Goal: Task Accomplishment & Management: Use online tool/utility

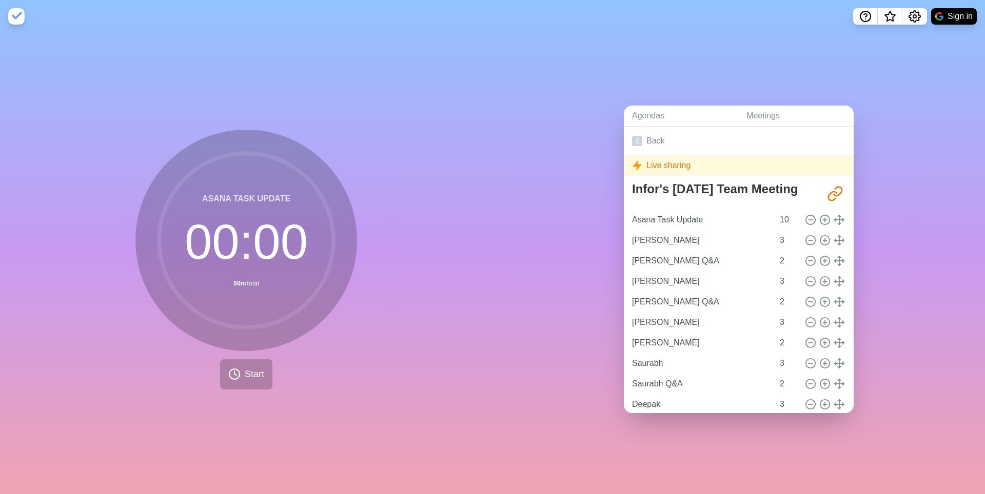
click at [375, 304] on div "Asana Task Update 00 : 00 50m Total Start" at bounding box center [246, 264] width 492 height 462
click at [255, 372] on span "Start" at bounding box center [254, 375] width 19 height 14
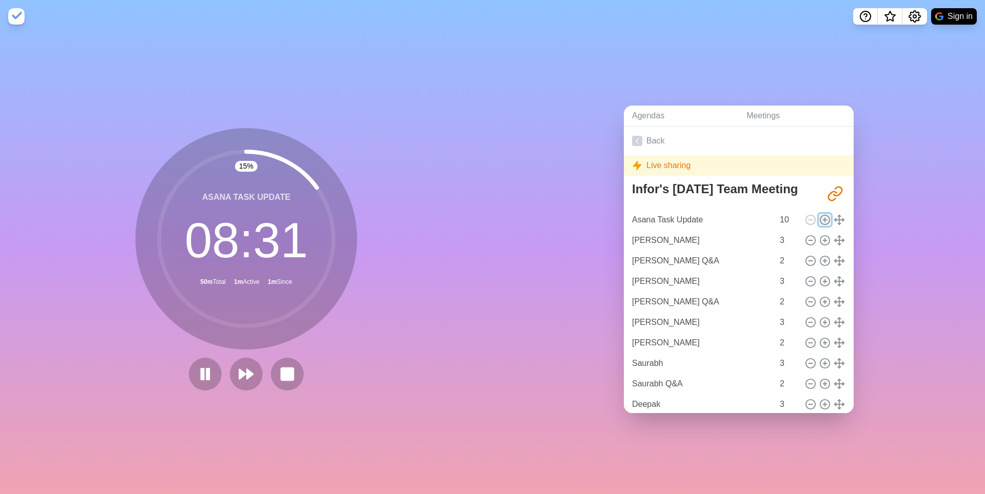
click at [702, 220] on line at bounding box center [825, 220] width 4 height 0
type input "Asana Task Update"
type input "10"
type input "[PERSON_NAME]"
type input "3"
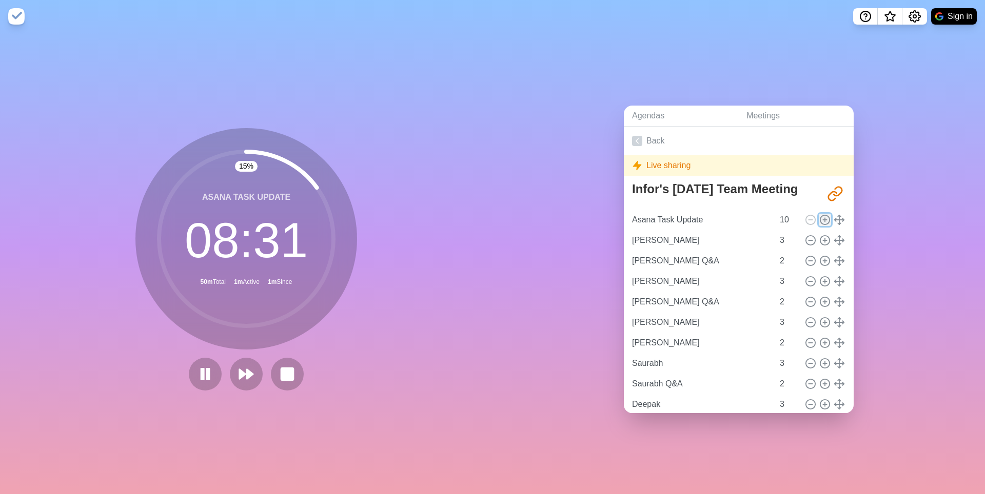
type input "[PERSON_NAME] Q&A"
type input "2"
type input "[PERSON_NAME]"
type input "3"
type input "[PERSON_NAME] Q&A"
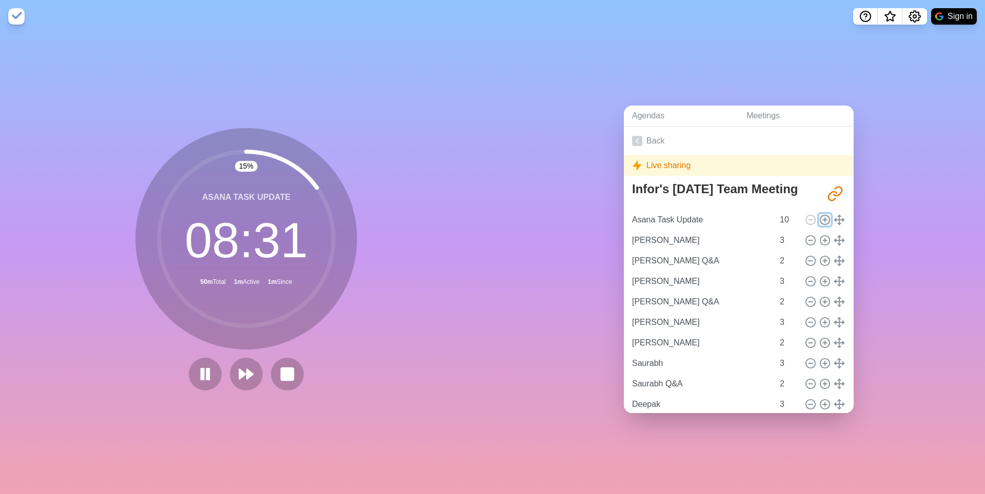
type input "2"
type input "[PERSON_NAME]"
type input "3"
type input "[PERSON_NAME]"
type input "2"
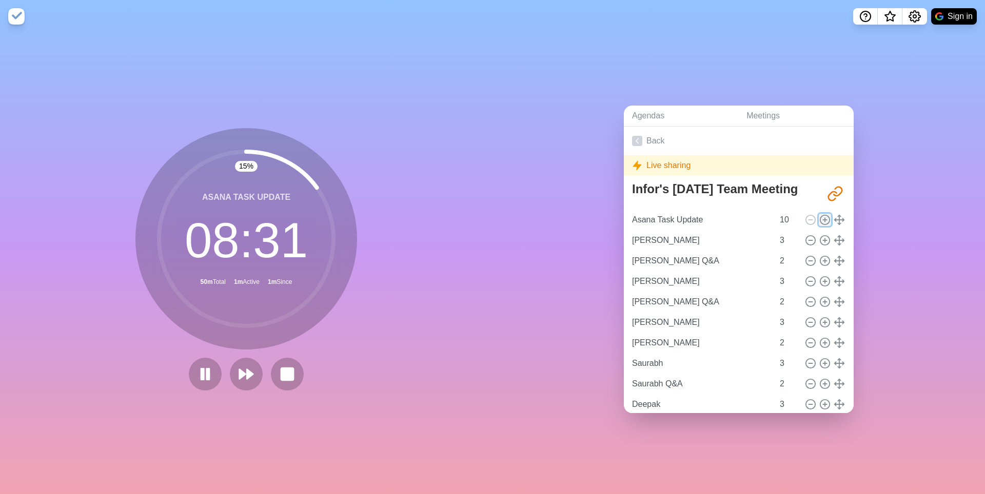
type input "Saurabh"
type input "3"
type input "Saurabh Q&A"
type input "2"
type input "Deepak"
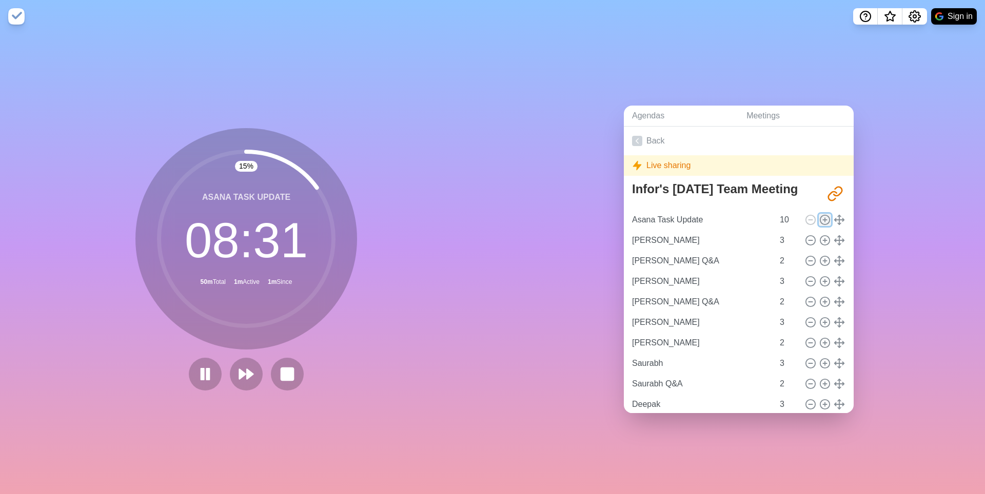
type input "3"
type input "Deepak Q&A"
type input "2"
type input "[PERSON_NAME]"
type input "3"
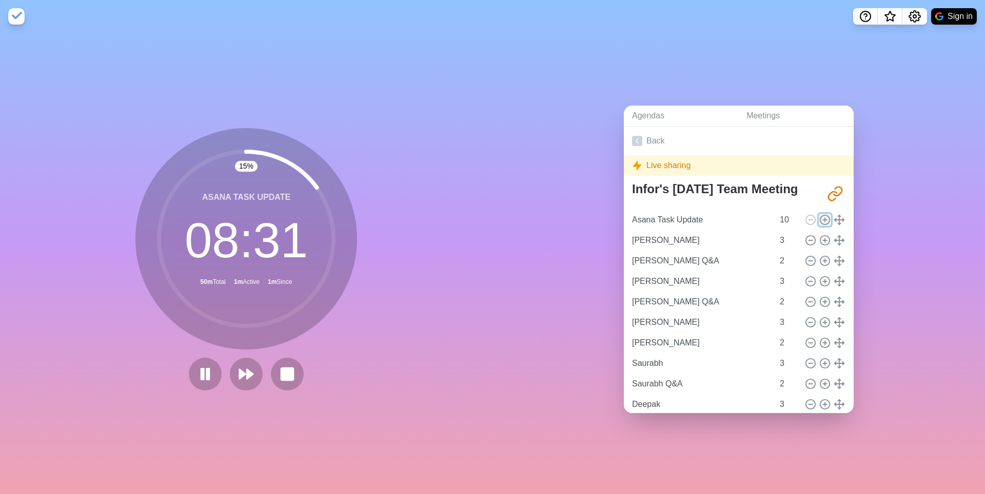
type input "[PERSON_NAME]"
type input "2"
type input "[PERSON_NAME]"
type input "3"
type input "[PERSON_NAME] Q&A"
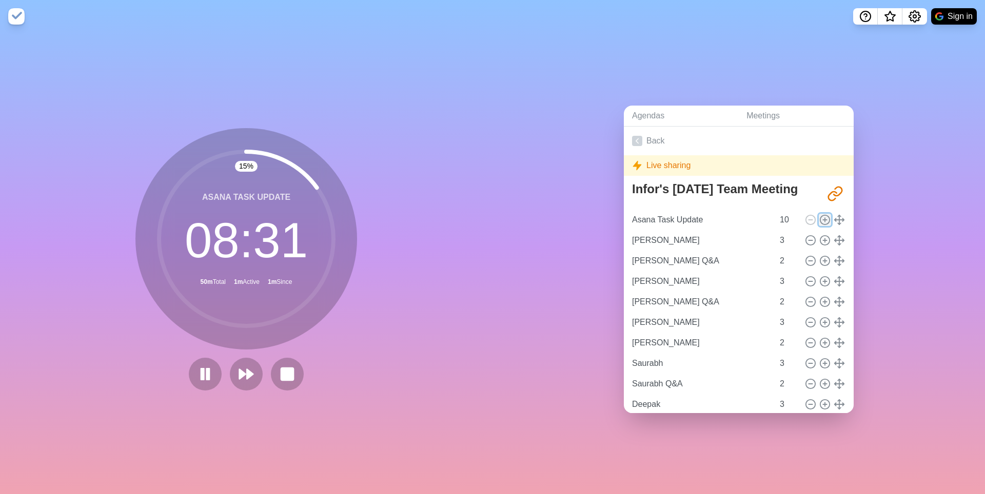
type input "2"
click at [702, 251] on input "9" at bounding box center [788, 240] width 25 height 21
click at [702, 251] on input "8" at bounding box center [788, 240] width 25 height 21
click at [702, 251] on input "7" at bounding box center [788, 240] width 25 height 21
click at [702, 251] on input "6" at bounding box center [788, 240] width 25 height 21
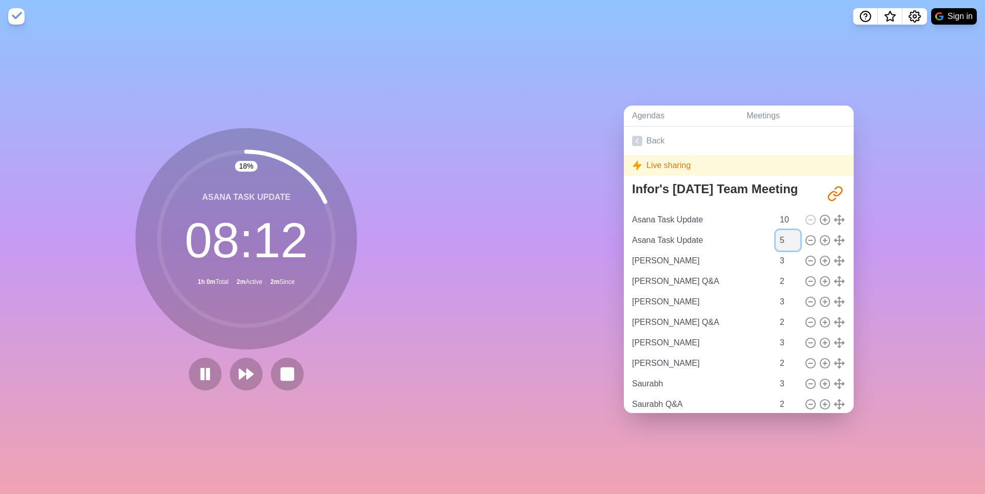
type input "5"
click at [702, 251] on input "5" at bounding box center [788, 240] width 25 height 21
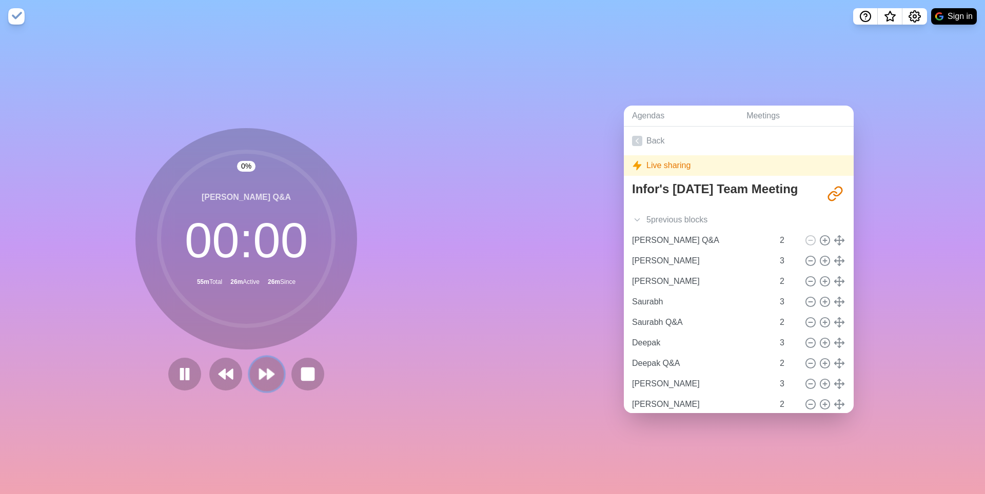
click at [274, 377] on polygon at bounding box center [270, 374] width 7 height 10
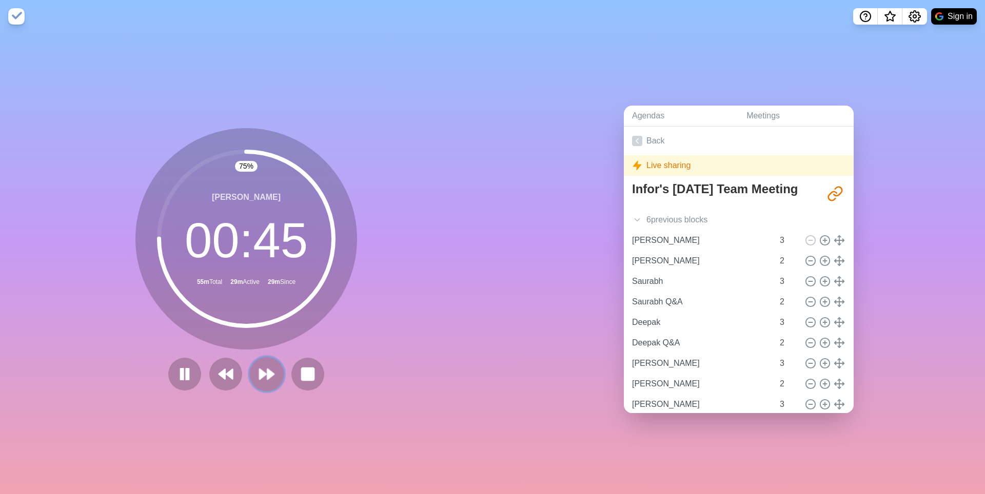
click at [266, 378] on polygon at bounding box center [263, 374] width 7 height 10
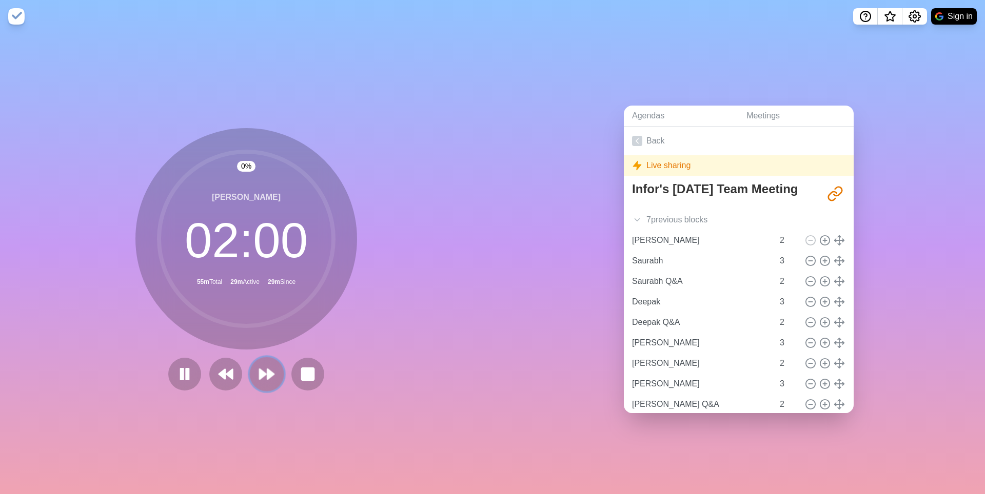
click at [266, 379] on icon at bounding box center [266, 374] width 17 height 17
click at [266, 380] on icon at bounding box center [266, 374] width 17 height 17
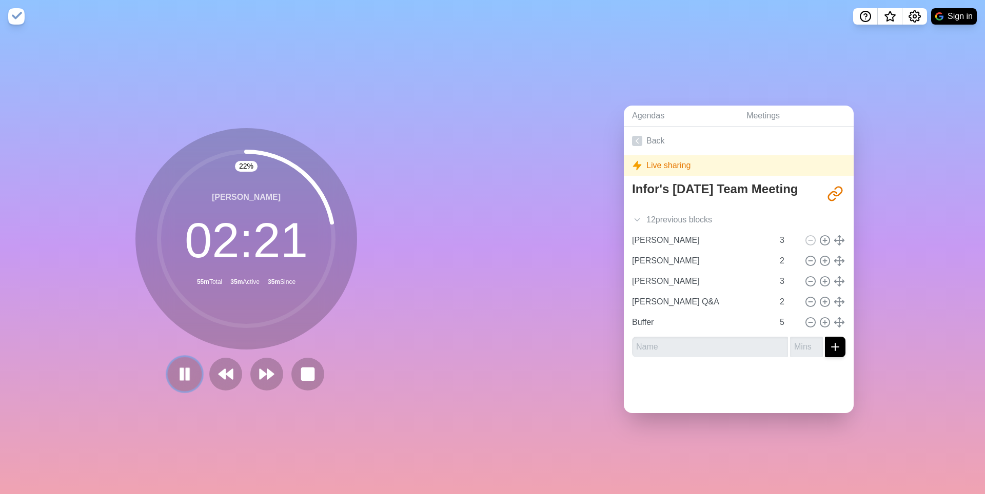
click at [186, 377] on rect at bounding box center [187, 374] width 3 height 11
click at [180, 377] on polygon at bounding box center [185, 374] width 10 height 13
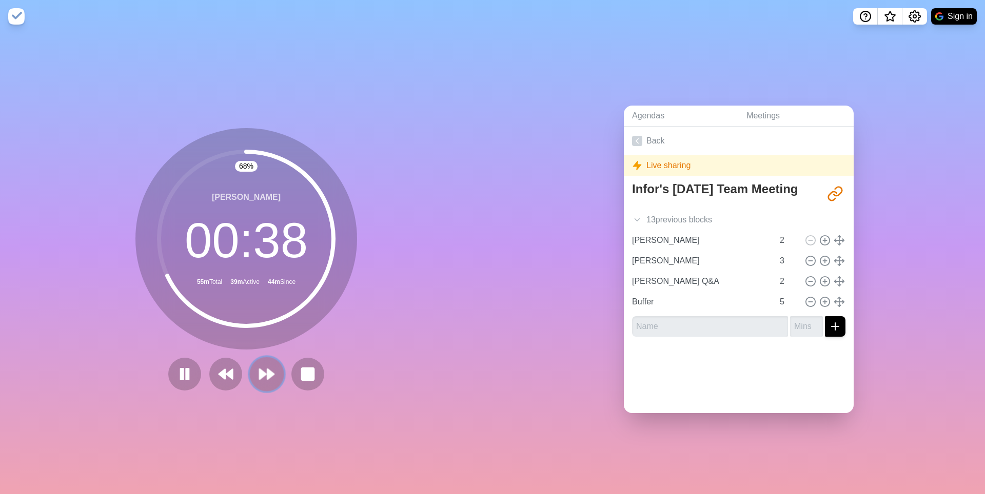
click at [270, 372] on polygon at bounding box center [270, 374] width 7 height 10
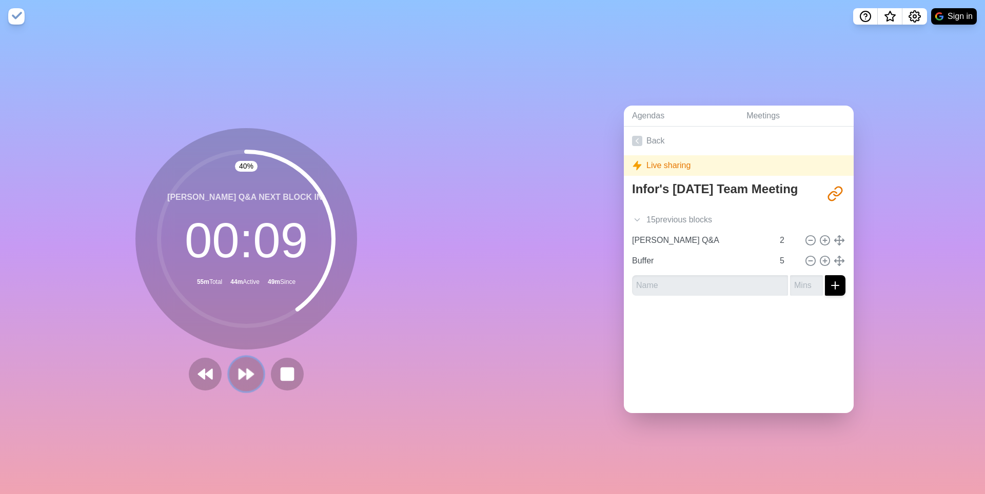
click at [252, 383] on icon at bounding box center [246, 374] width 17 height 17
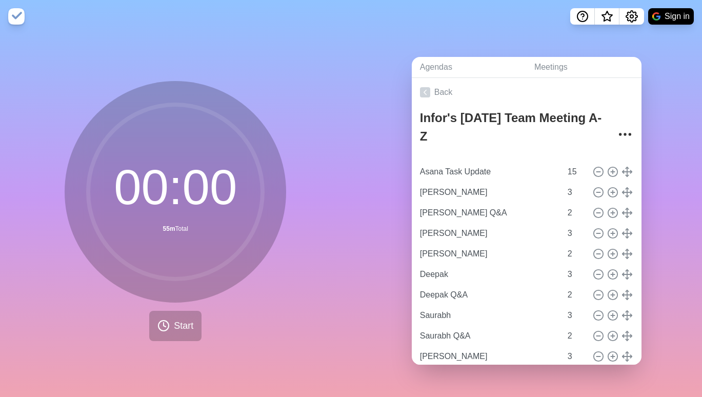
scroll to position [63, 0]
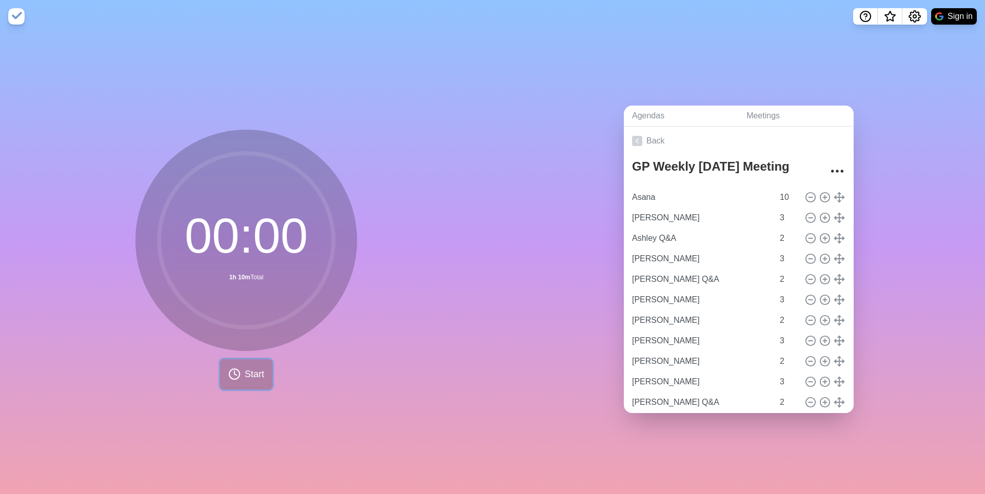
click at [246, 377] on span "Start" at bounding box center [254, 375] width 19 height 14
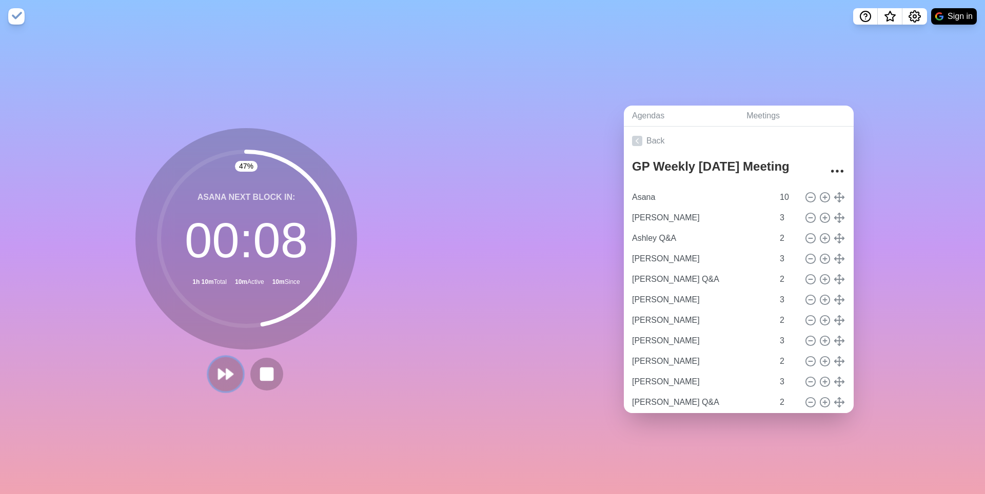
click at [226, 379] on polygon at bounding box center [229, 374] width 7 height 10
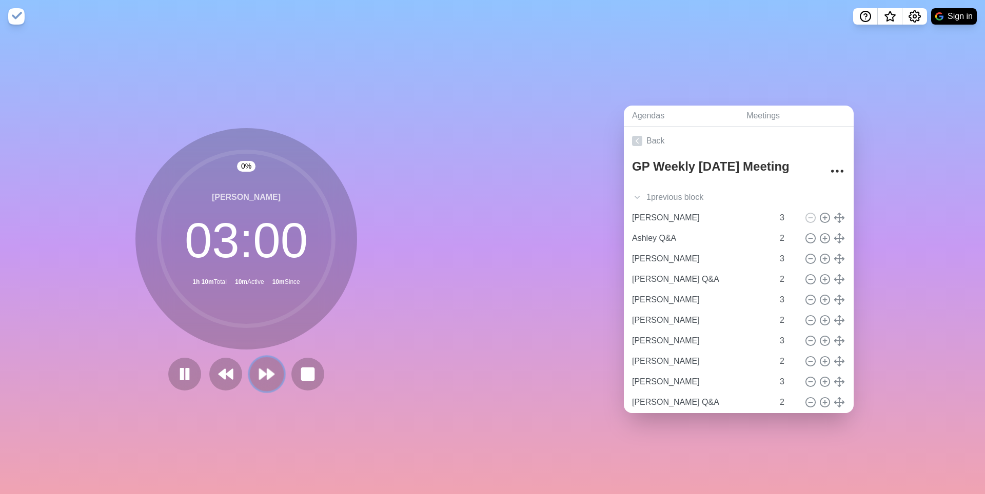
click at [268, 383] on icon at bounding box center [266, 374] width 17 height 17
click at [267, 383] on icon at bounding box center [266, 374] width 17 height 17
click at [186, 378] on rect at bounding box center [187, 374] width 3 height 11
click at [180, 377] on polygon at bounding box center [185, 374] width 10 height 13
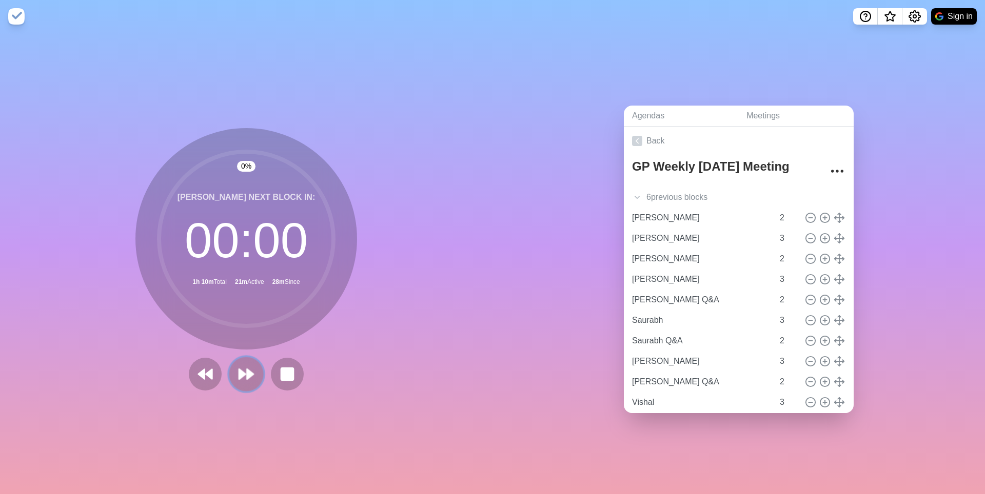
click at [247, 375] on polygon at bounding box center [250, 374] width 7 height 10
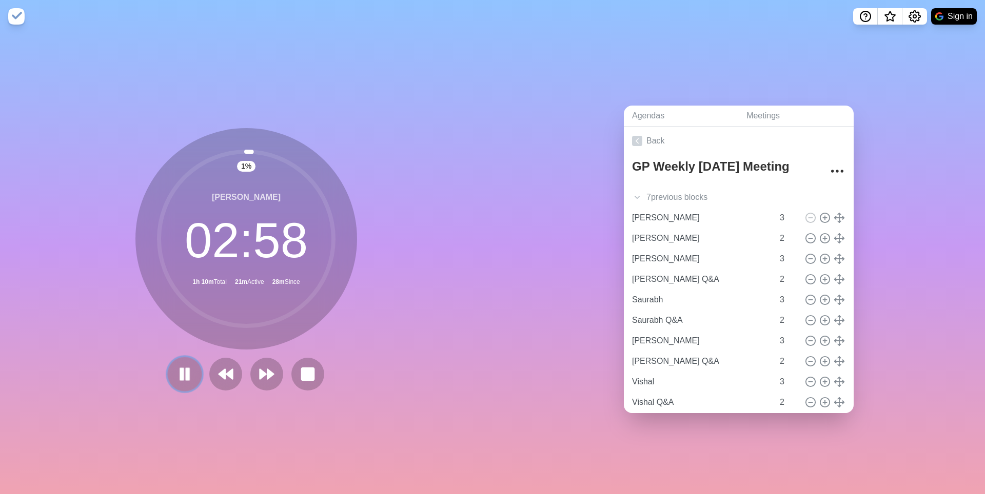
click at [186, 377] on rect at bounding box center [187, 374] width 3 height 11
click at [176, 370] on icon at bounding box center [184, 374] width 17 height 17
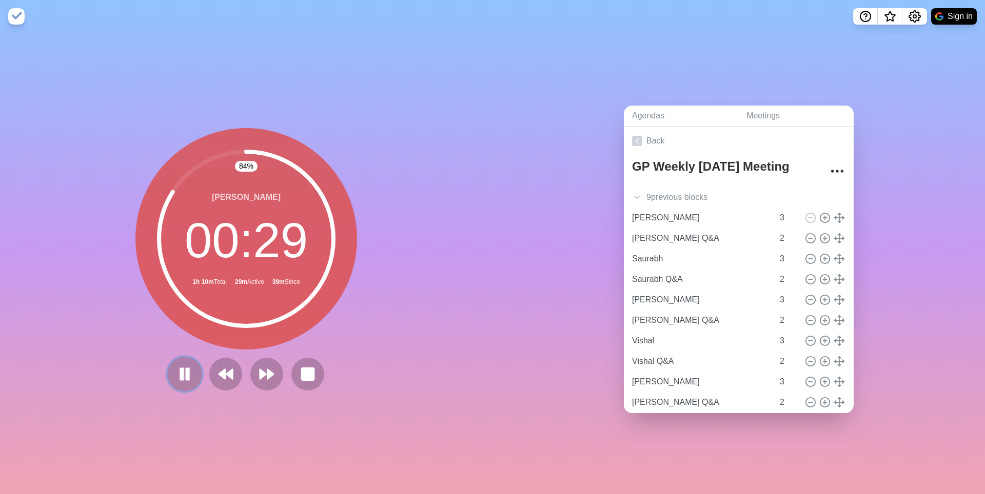
click at [176, 379] on icon at bounding box center [184, 374] width 17 height 17
click at [258, 375] on icon at bounding box center [266, 374] width 17 height 17
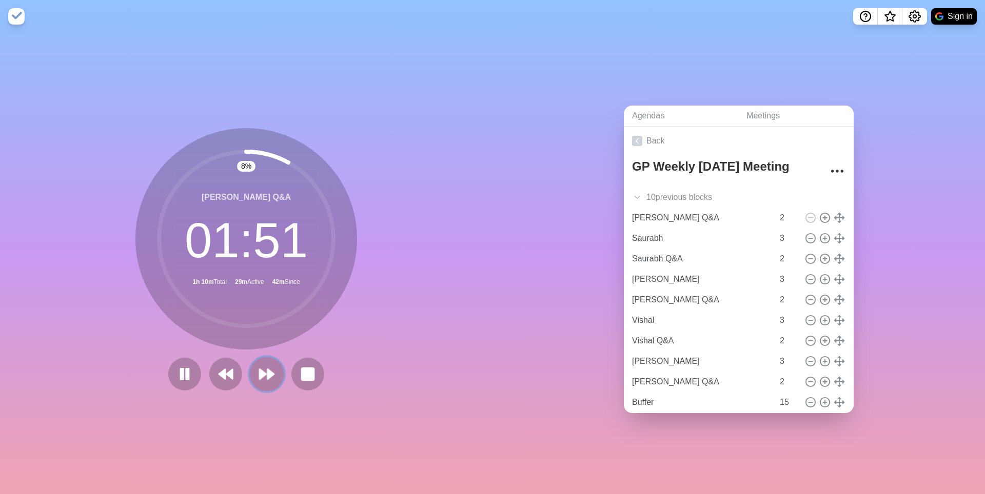
click at [272, 391] on button at bounding box center [266, 374] width 34 height 34
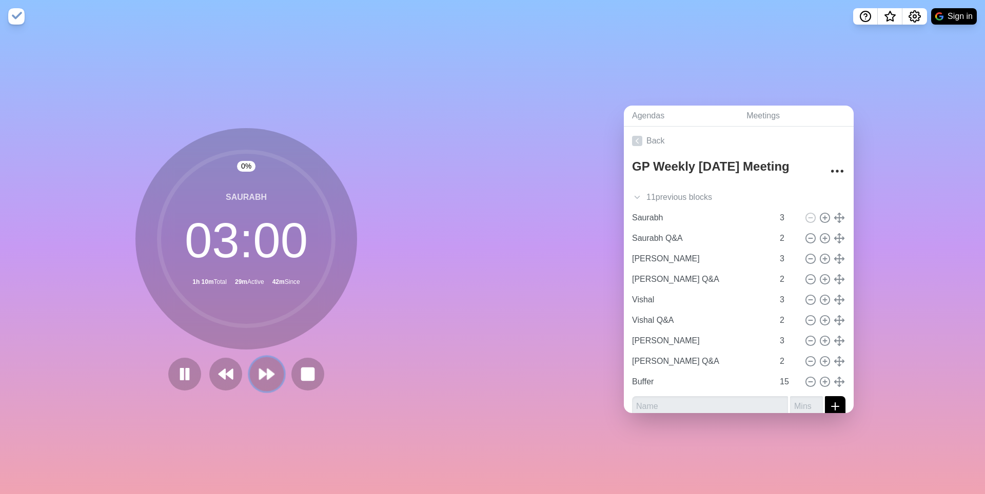
click at [271, 390] on button at bounding box center [266, 374] width 34 height 34
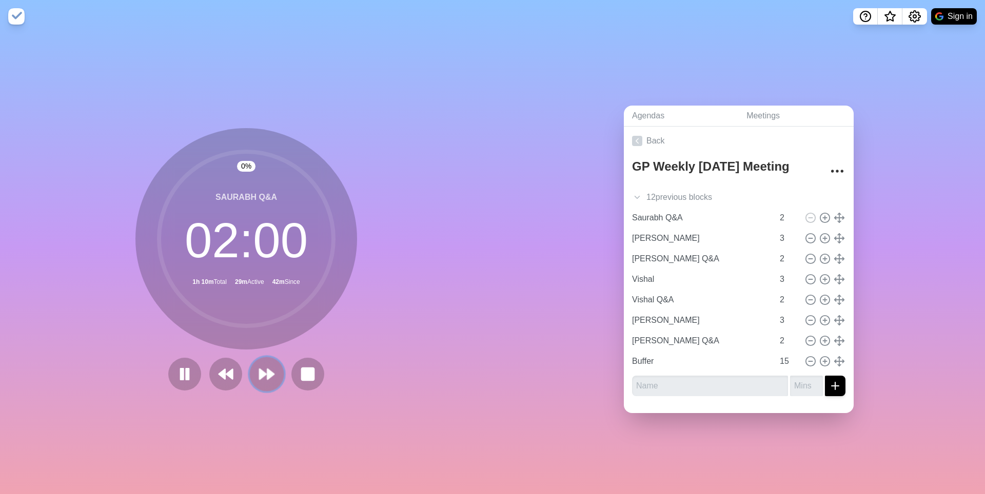
click at [271, 388] on button at bounding box center [266, 374] width 34 height 34
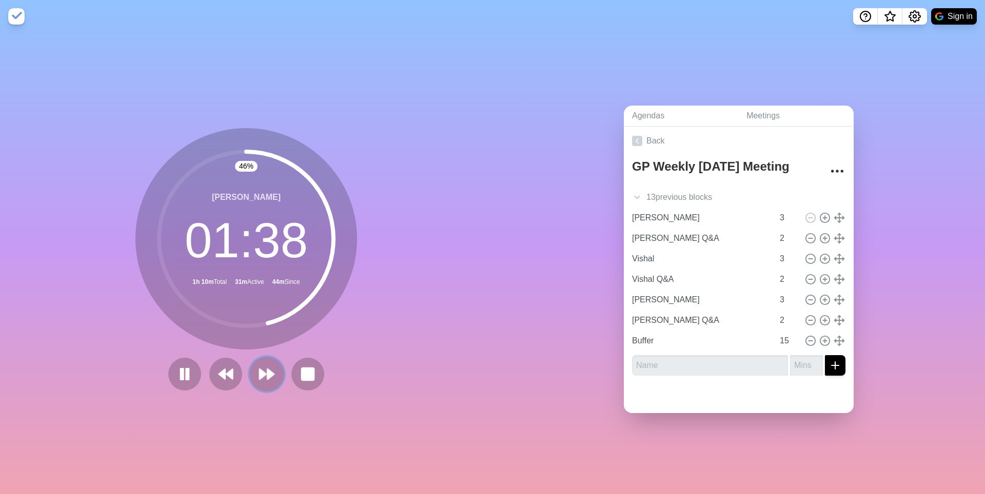
click at [268, 377] on polygon at bounding box center [270, 374] width 7 height 10
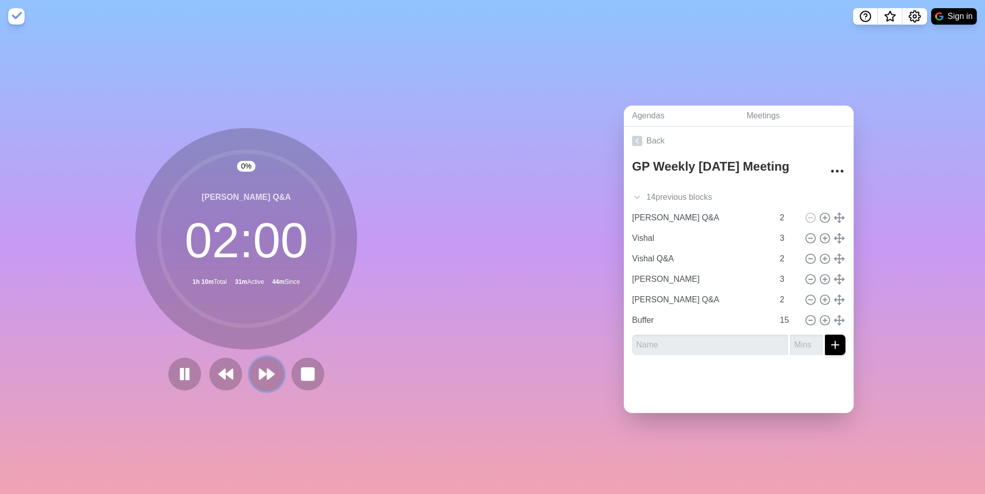
click at [268, 377] on polygon at bounding box center [270, 374] width 7 height 10
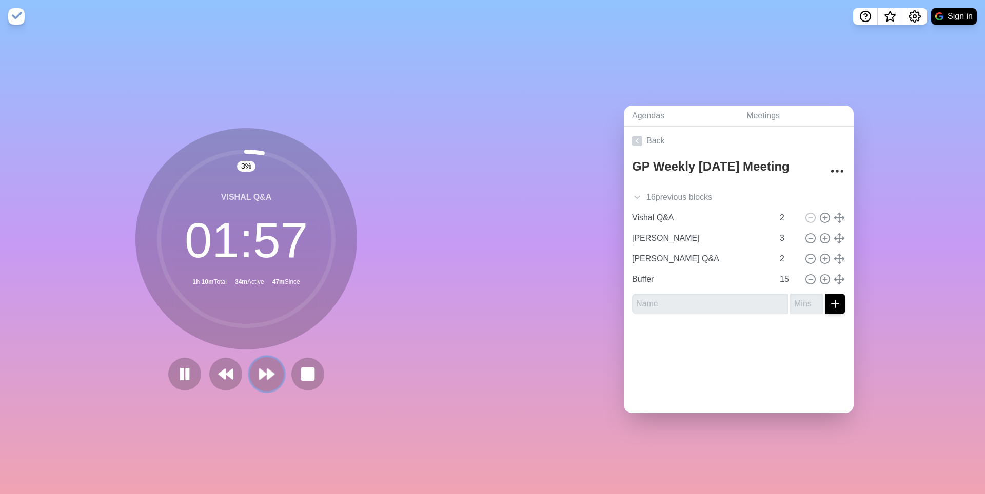
click at [266, 374] on icon at bounding box center [266, 374] width 17 height 17
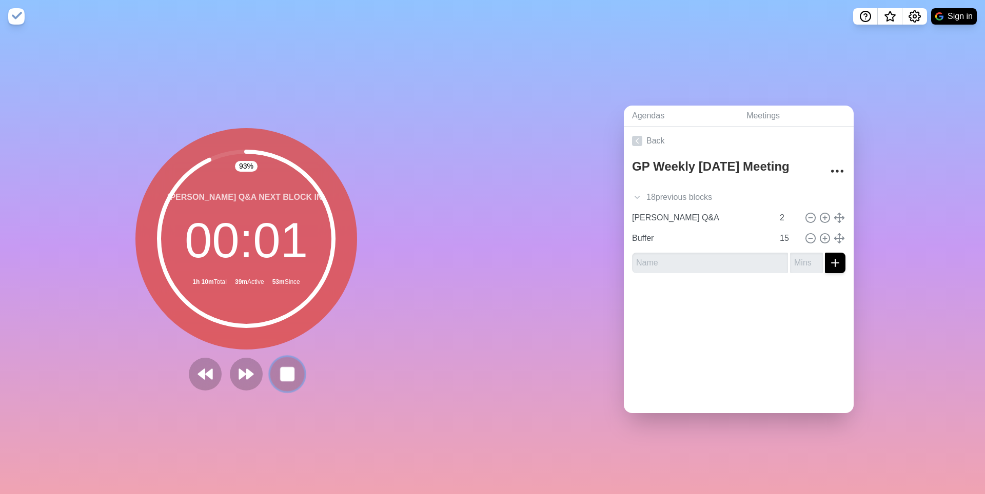
click at [293, 376] on rect at bounding box center [287, 374] width 13 height 13
